Goal: Task Accomplishment & Management: Manage account settings

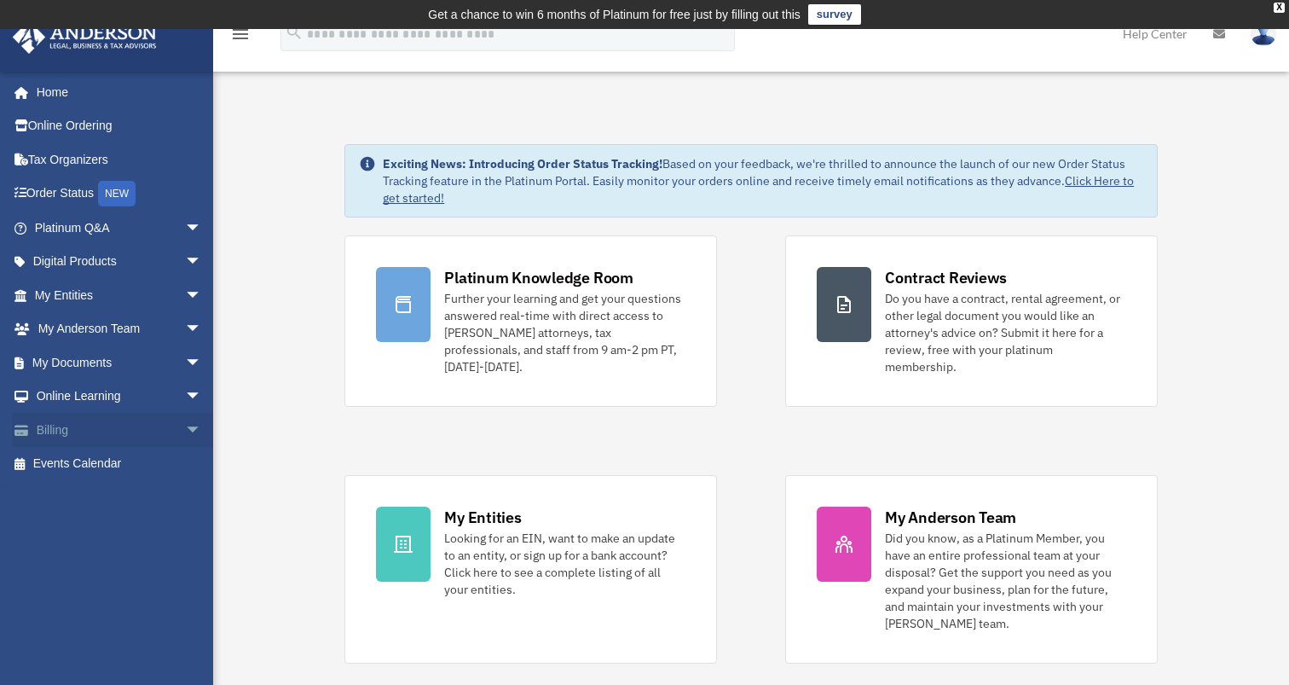
click at [99, 431] on link "Billing arrow_drop_down" at bounding box center [120, 430] width 216 height 34
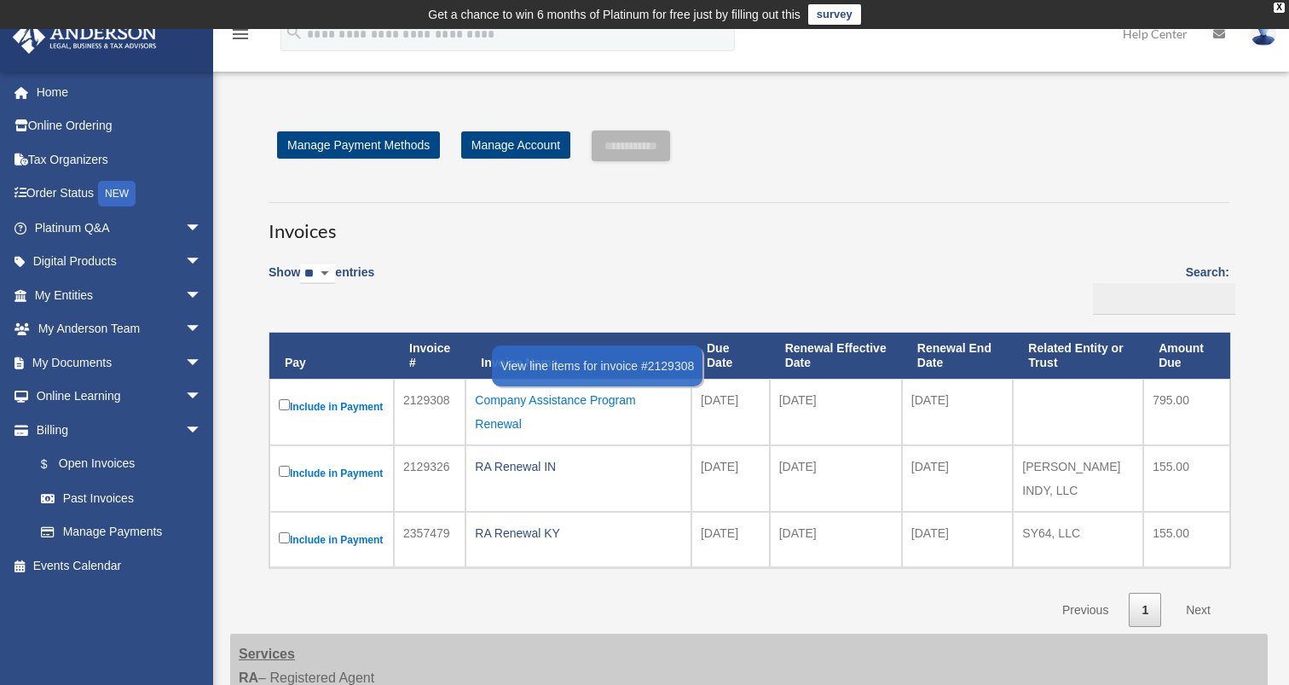
click at [574, 396] on div "Company Assistance Program Renewal" at bounding box center [578, 412] width 207 height 48
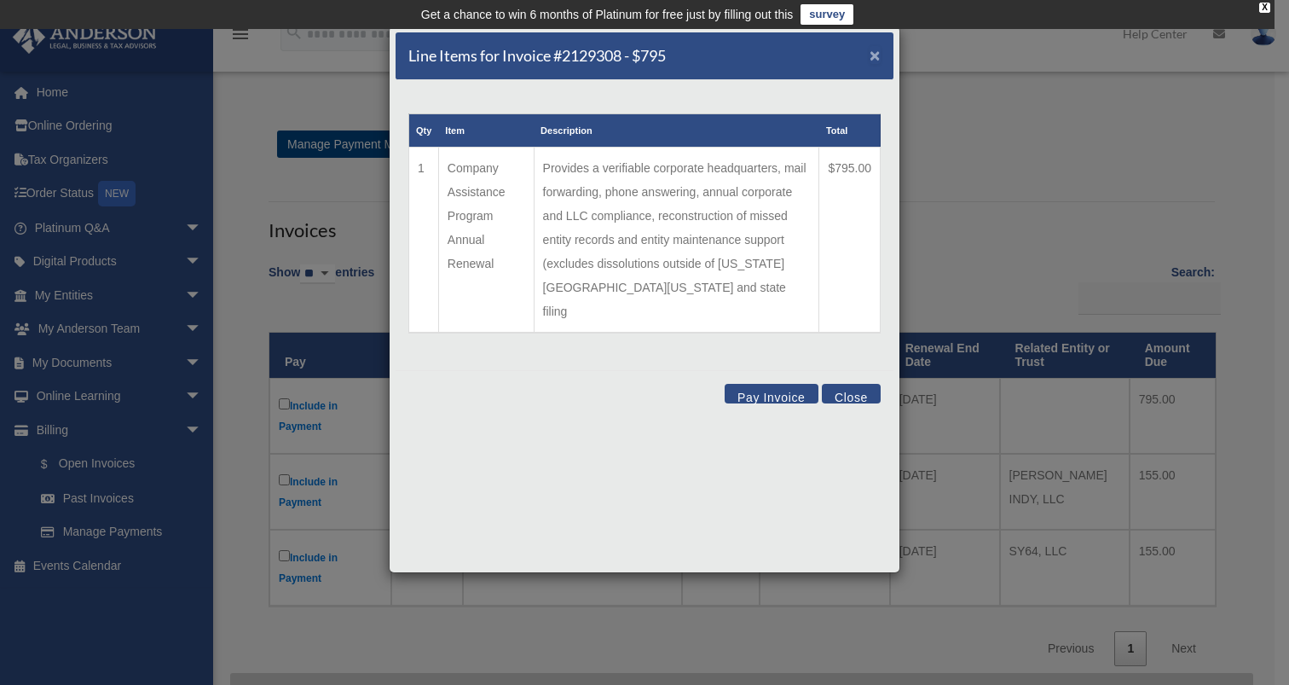
click at [875, 58] on span "×" at bounding box center [875, 55] width 11 height 20
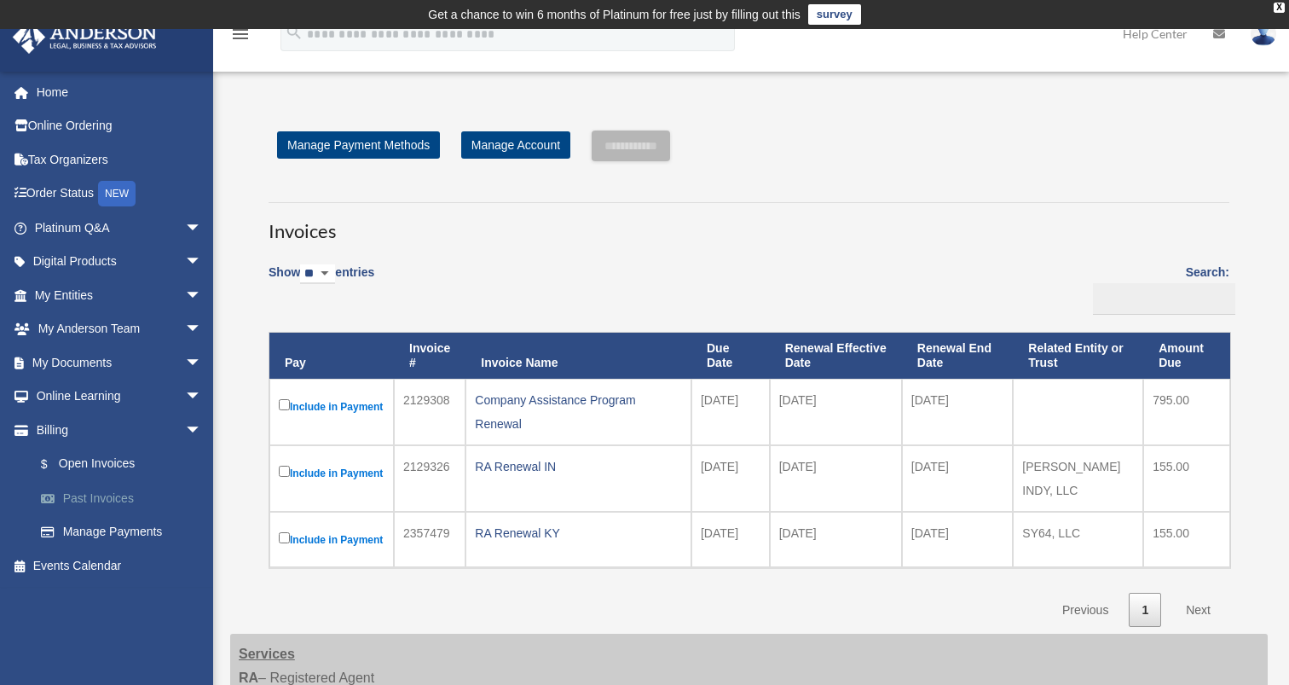
click at [97, 500] on link "Past Invoices" at bounding box center [126, 498] width 204 height 34
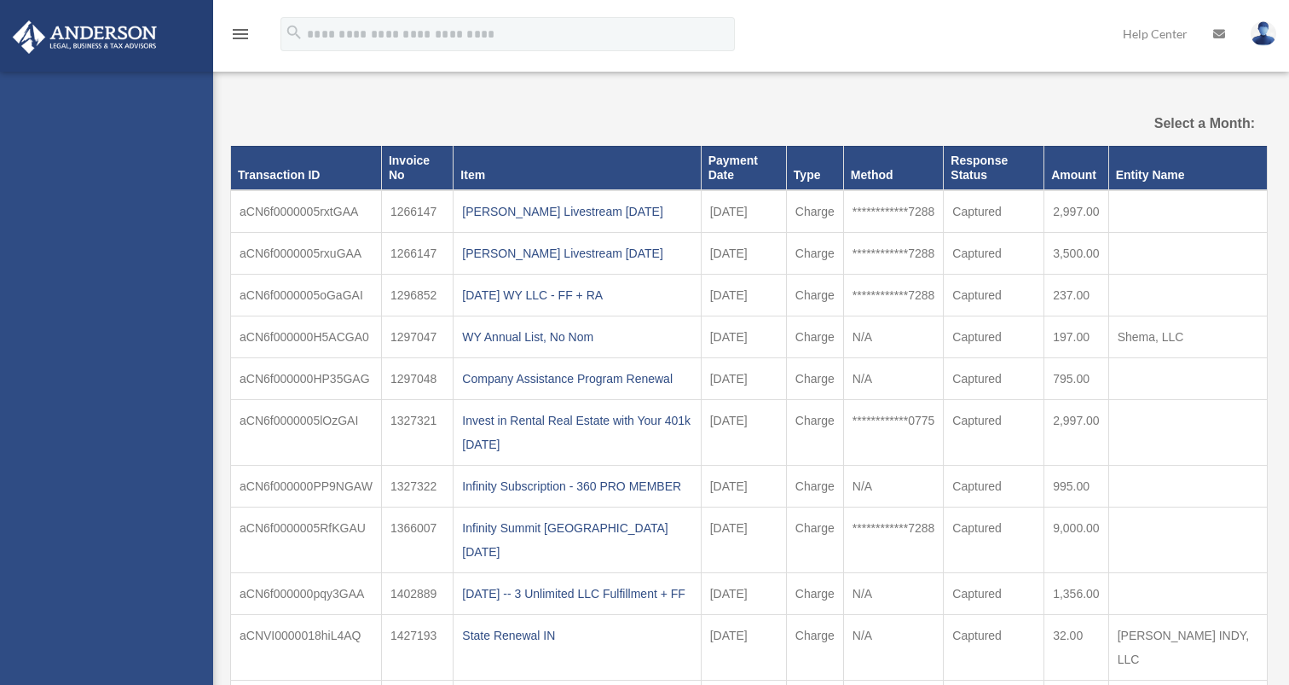
select select
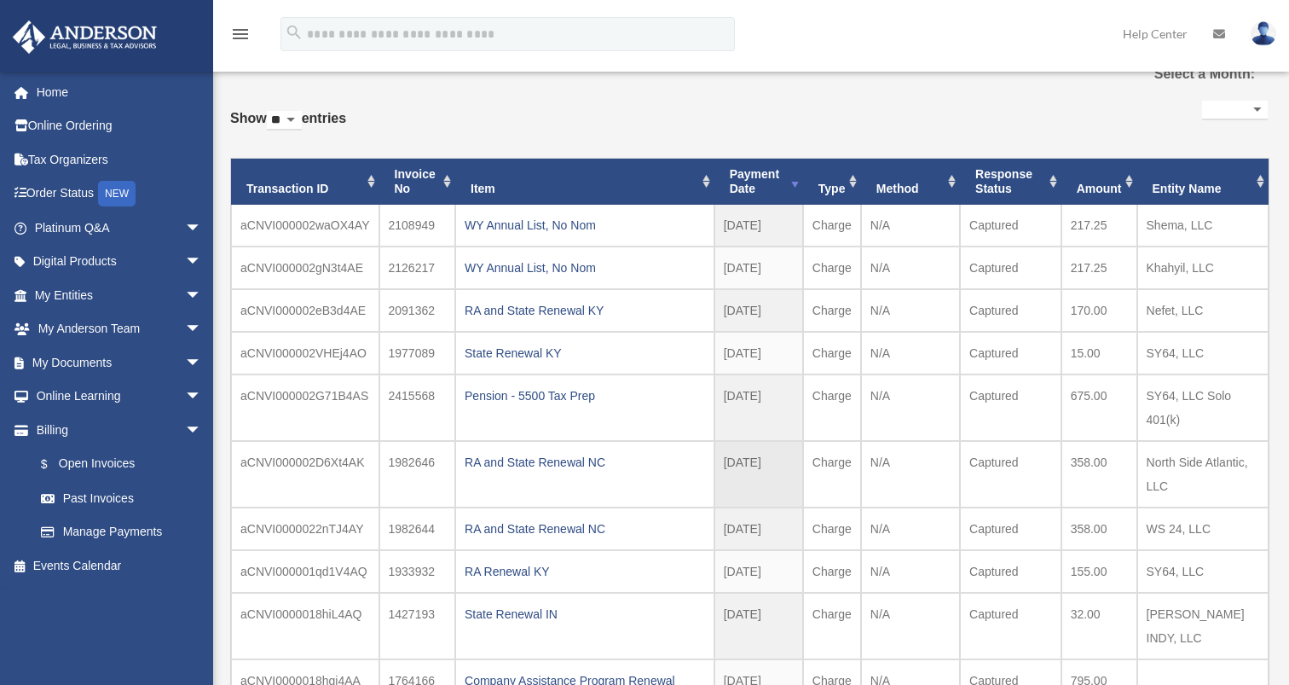
scroll to position [95, 0]
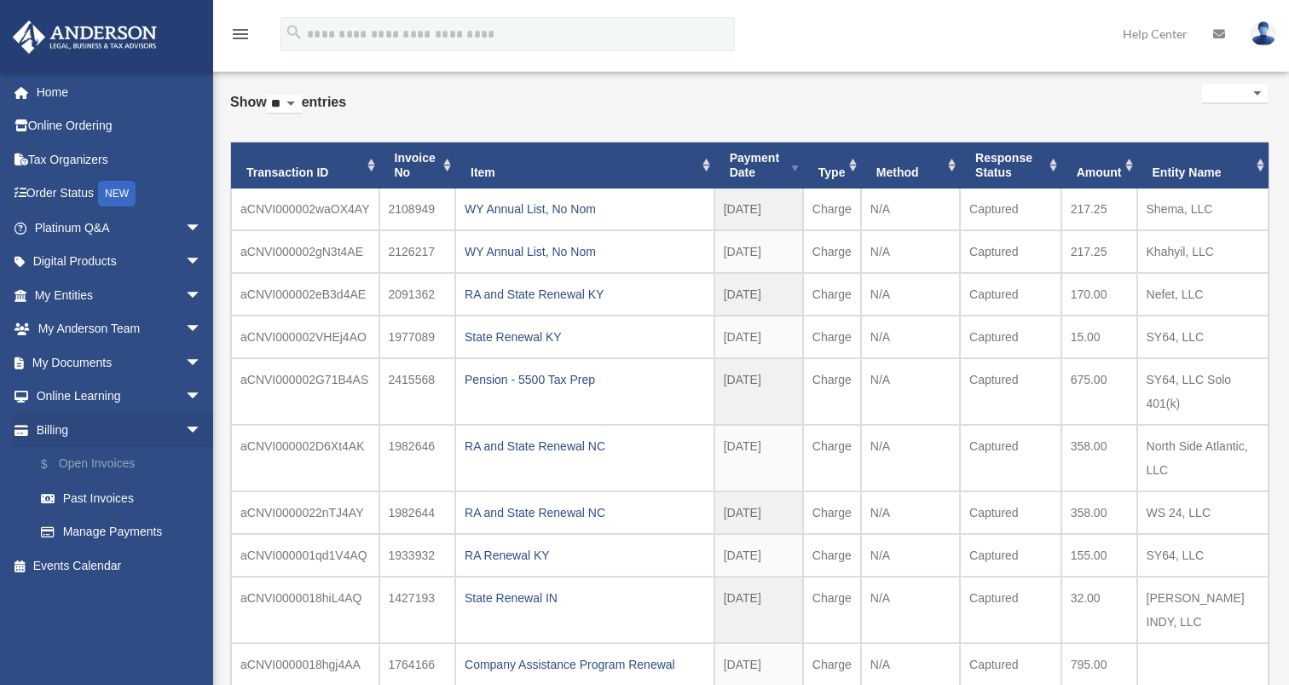
click at [126, 464] on link "$ Open Invoices" at bounding box center [126, 464] width 204 height 35
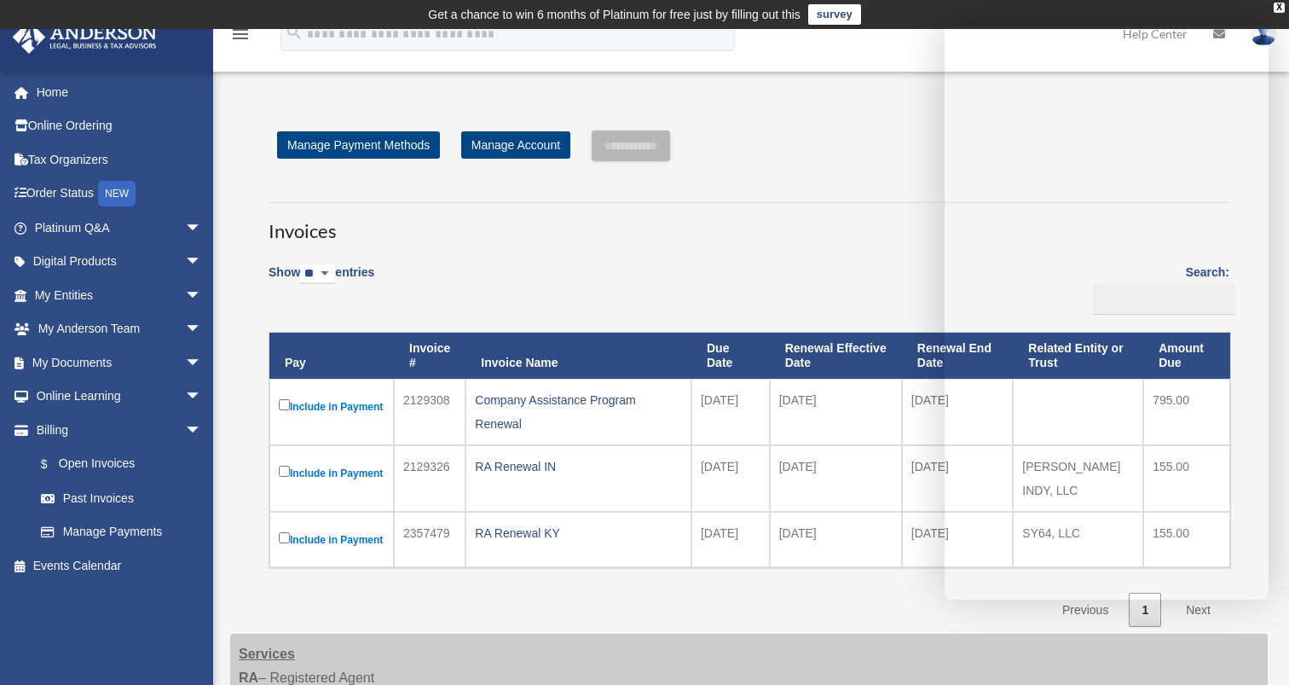
click at [703, 251] on div "Invoices Show ** ** ** *** entries Search: Pay Invoice # Invoice Name Due Date …" at bounding box center [749, 407] width 986 height 440
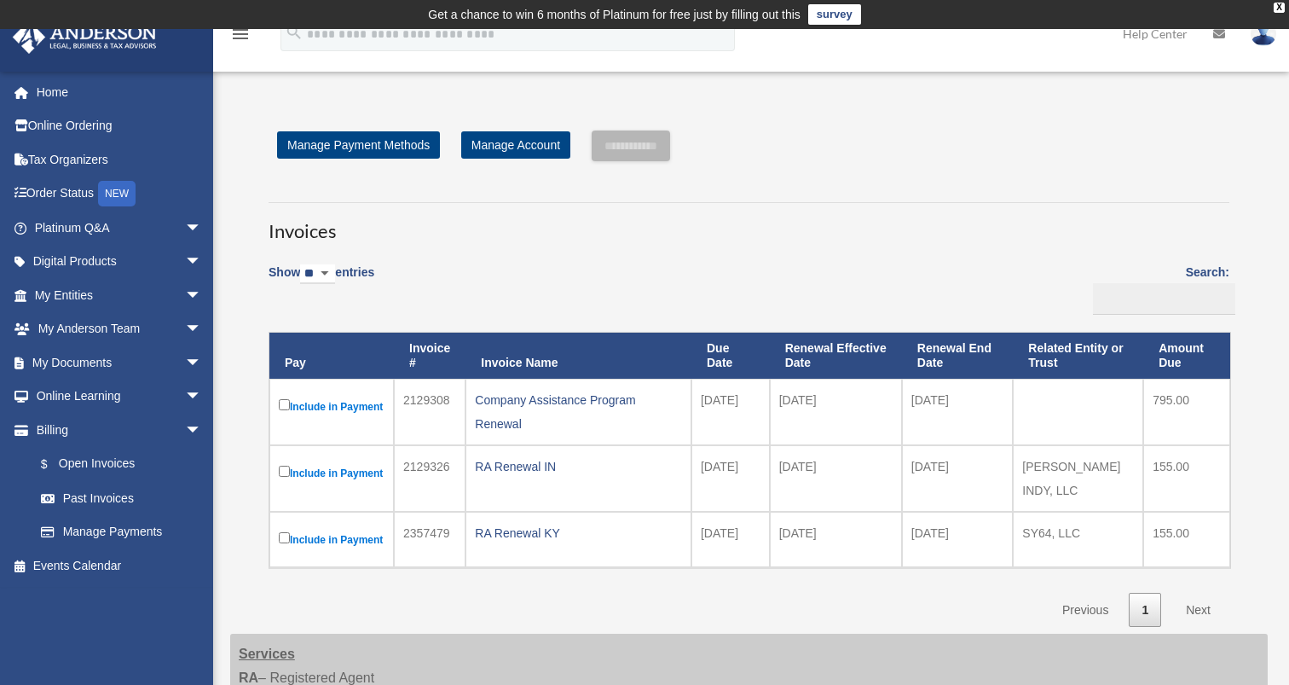
click at [1264, 33] on img at bounding box center [1264, 33] width 26 height 25
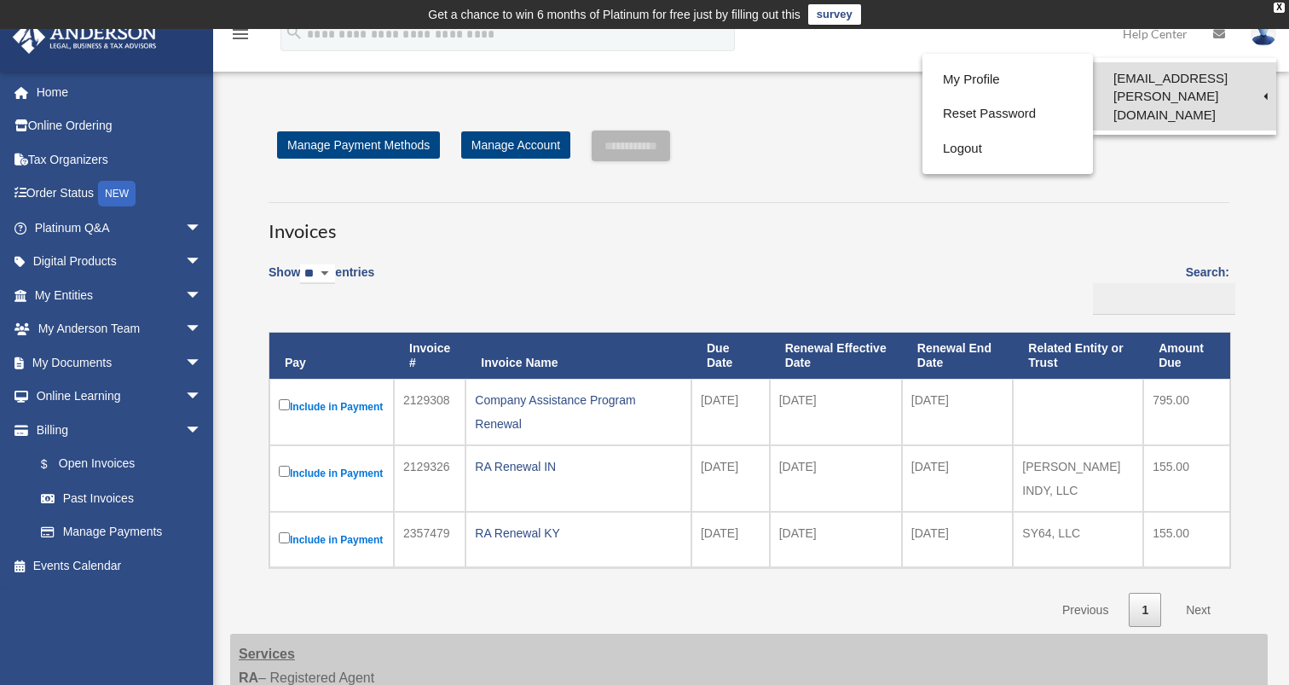
click at [1206, 83] on link "[EMAIL_ADDRESS][PERSON_NAME][DOMAIN_NAME]" at bounding box center [1184, 96] width 183 height 68
